Goal: Task Accomplishment & Management: Manage account settings

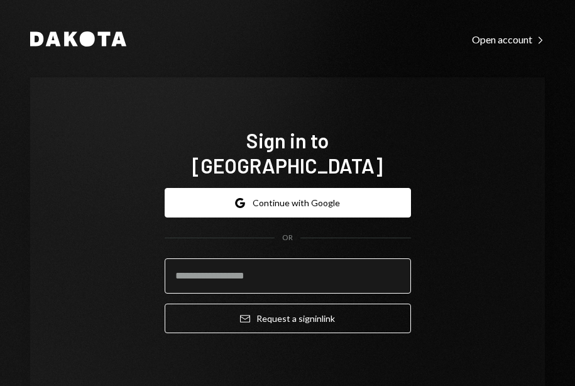
click at [183, 264] on input "email" at bounding box center [288, 275] width 246 height 35
type input "**********"
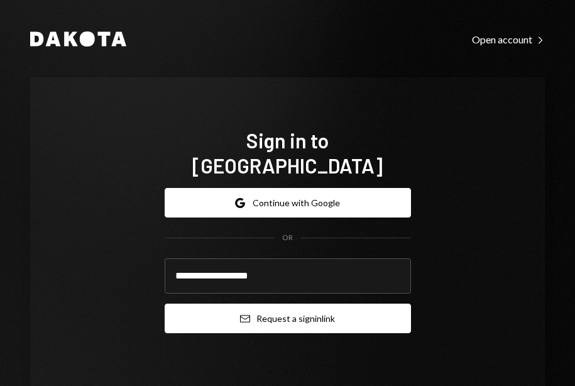
click at [227, 304] on button "Email Request a sign in link" at bounding box center [288, 319] width 246 height 30
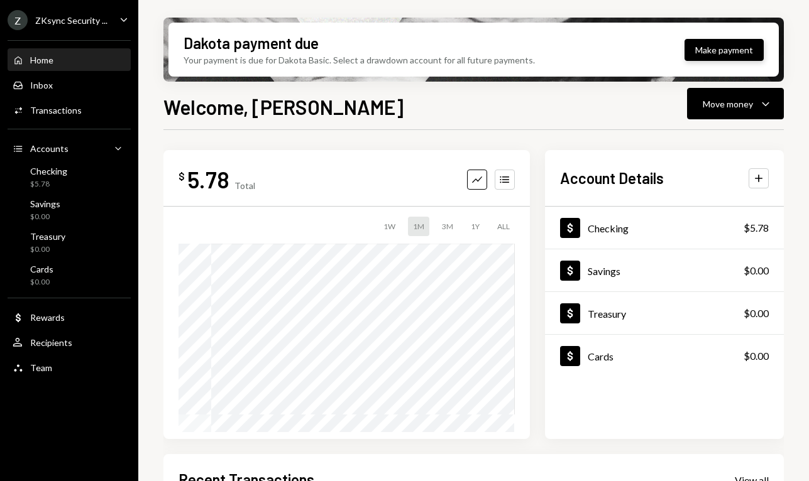
click at [574, 40] on button "Make payment" at bounding box center [723, 50] width 79 height 22
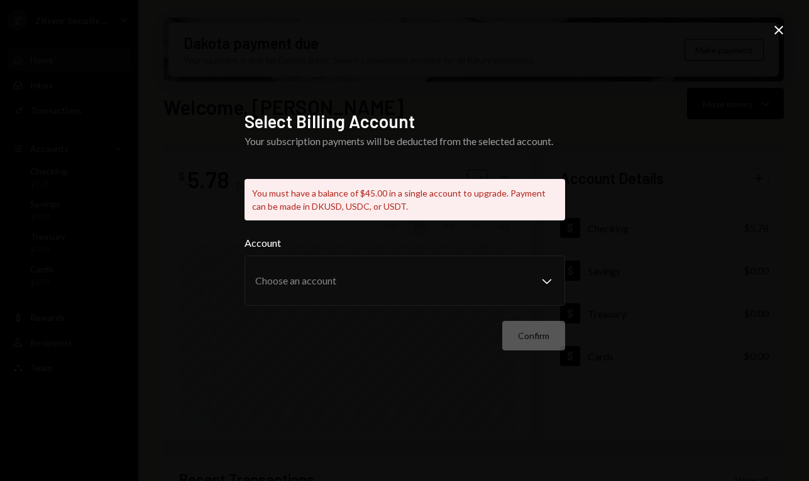
click at [574, 29] on icon "Close" at bounding box center [778, 30] width 15 height 15
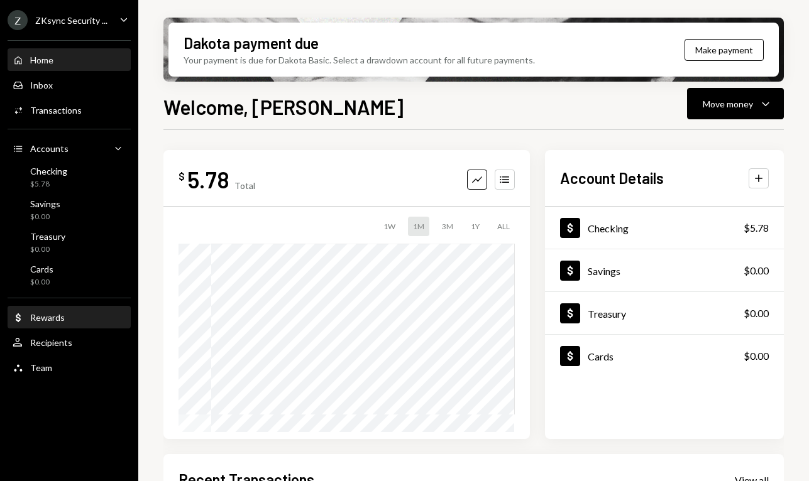
click at [56, 322] on div "Rewards" at bounding box center [47, 317] width 35 height 11
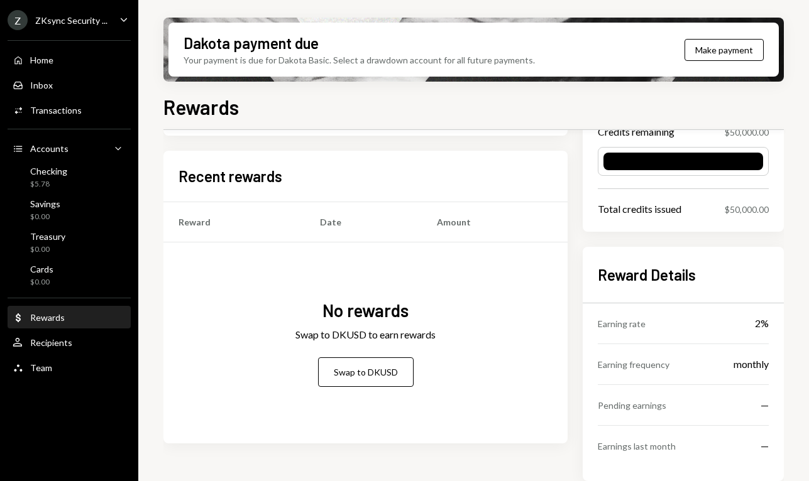
scroll to position [90, 0]
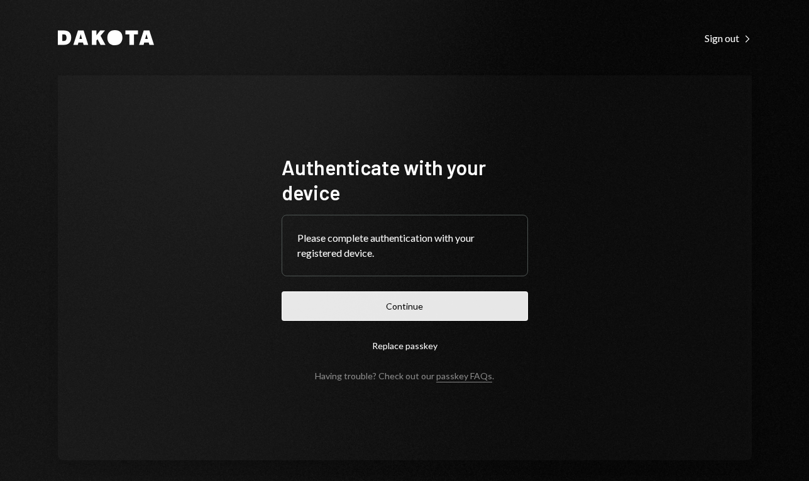
click at [380, 306] on button "Continue" at bounding box center [405, 307] width 246 height 30
